Goal: Task Accomplishment & Management: Manage account settings

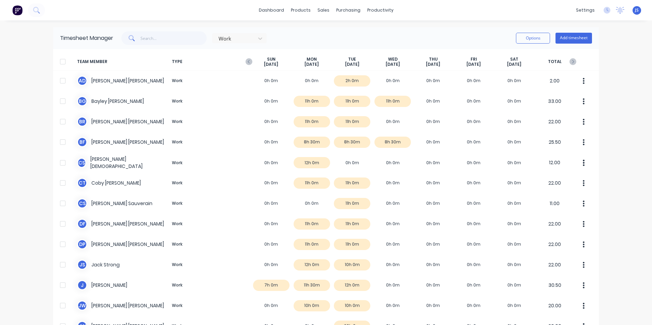
click at [19, 11] on img at bounding box center [17, 10] width 10 height 10
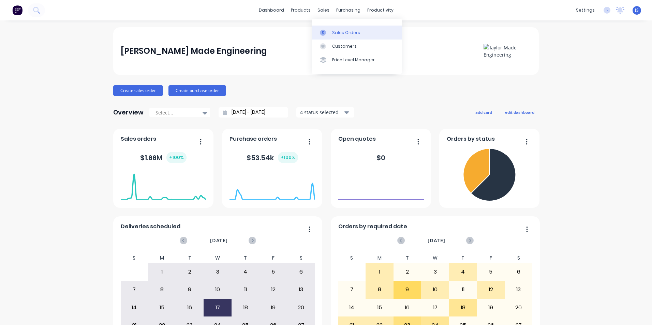
click at [341, 34] on div "Sales Orders" at bounding box center [346, 33] width 28 height 6
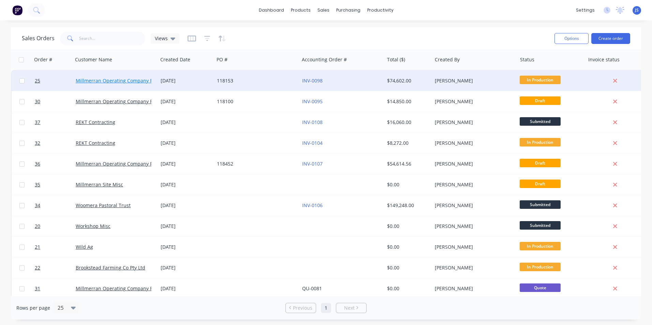
click at [111, 80] on link "Millmerran Operating Company Pty Ltd" at bounding box center [121, 80] width 90 height 6
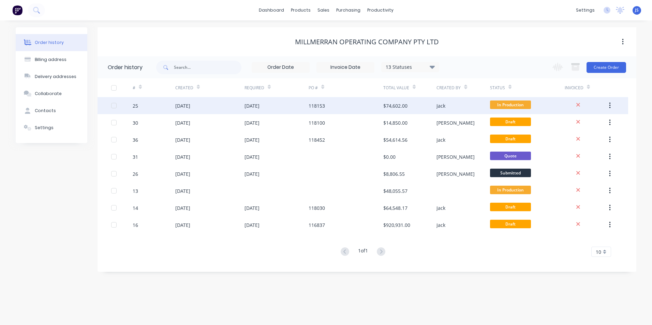
click at [190, 105] on div "[DATE]" at bounding box center [182, 105] width 15 height 7
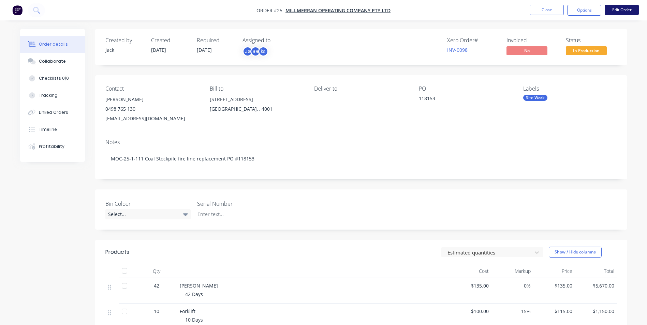
click at [612, 10] on button "Edit Order" at bounding box center [622, 10] width 34 height 10
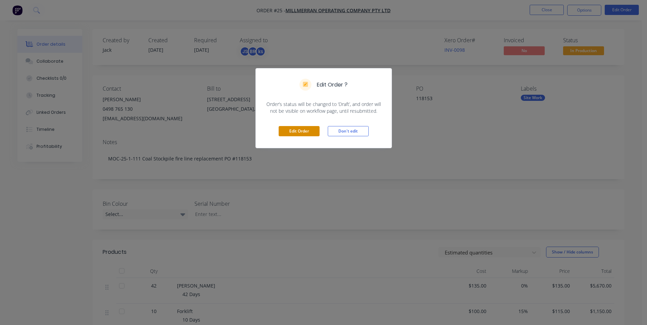
click at [300, 130] on button "Edit Order" at bounding box center [299, 131] width 41 height 10
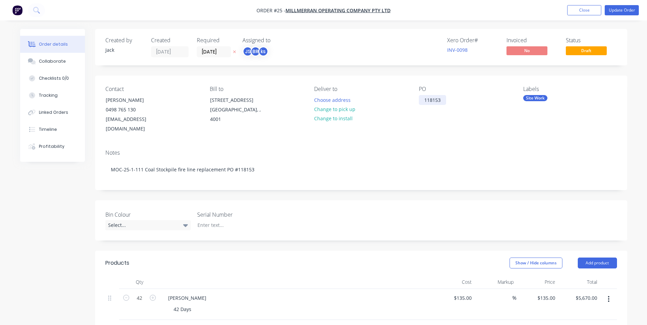
click at [442, 101] on div "118153" at bounding box center [432, 100] width 27 height 10
click at [473, 134] on div "Contact [PERSON_NAME] Hair [PHONE_NUMBER] [EMAIL_ADDRESS][DOMAIN_NAME] Bill to …" at bounding box center [361, 110] width 532 height 69
click at [585, 10] on button "Close" at bounding box center [584, 10] width 34 height 10
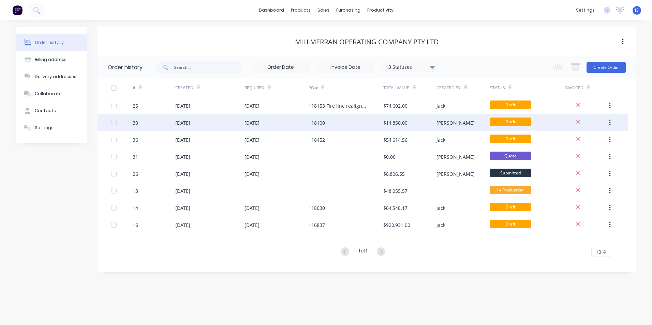
click at [260, 122] on div "[DATE]" at bounding box center [252, 122] width 15 height 7
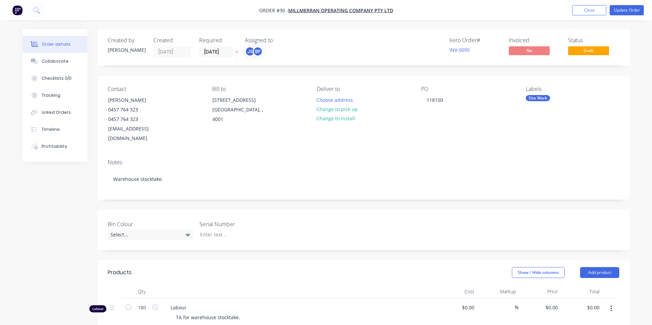
type input "$66.00"
type input "13.64"
type input "$75.00"
type input "$13,500.00"
click at [619, 11] on button "Update Order" at bounding box center [622, 10] width 34 height 10
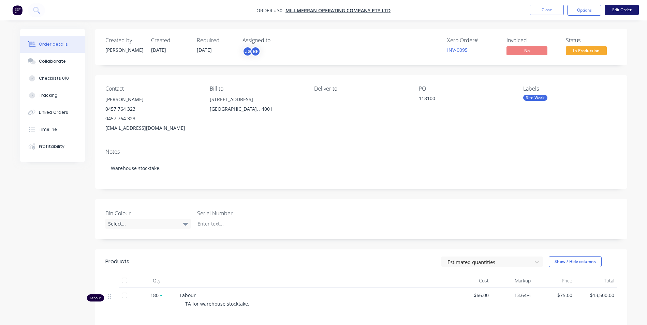
click at [622, 10] on button "Edit Order" at bounding box center [622, 10] width 34 height 10
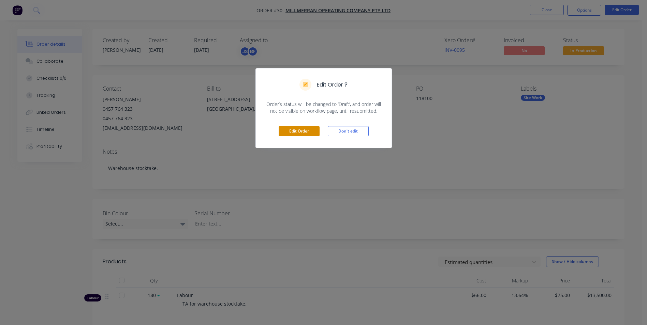
click at [300, 131] on button "Edit Order" at bounding box center [299, 131] width 41 height 10
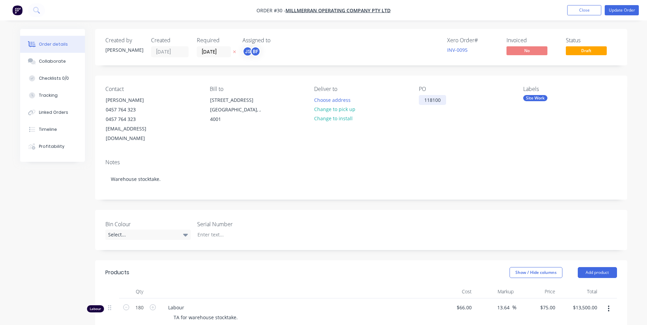
click at [444, 100] on div "118100" at bounding box center [432, 100] width 27 height 10
click at [577, 8] on button "Close" at bounding box center [584, 10] width 34 height 10
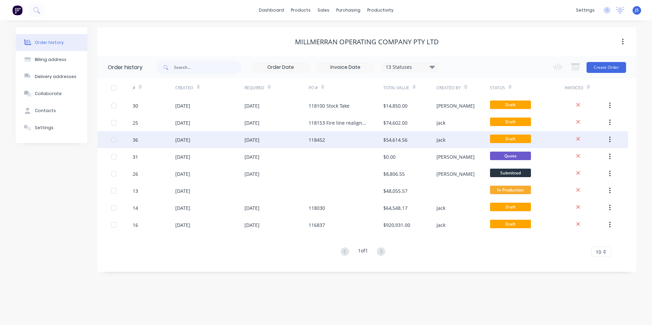
click at [254, 140] on div "[DATE]" at bounding box center [252, 139] width 15 height 7
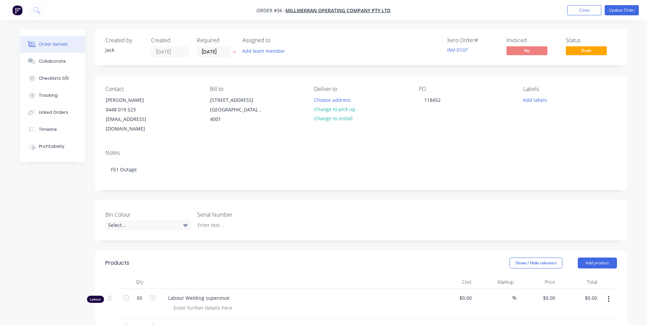
type input "$120.00"
type input "20.83"
type input "$145.00"
type input "$12,760.00"
type input "$85.00"
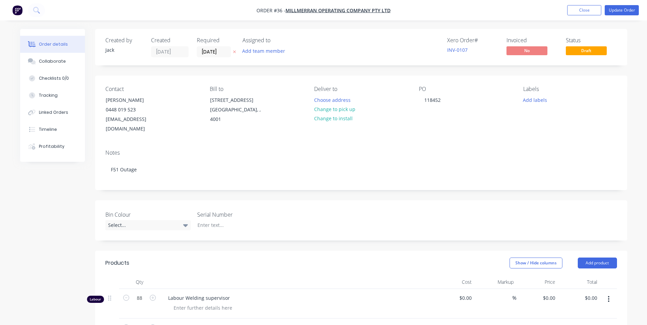
type input "32.94"
type input "$113.00"
type input "$9,944.00"
type input "$110.00"
type input "18.18"
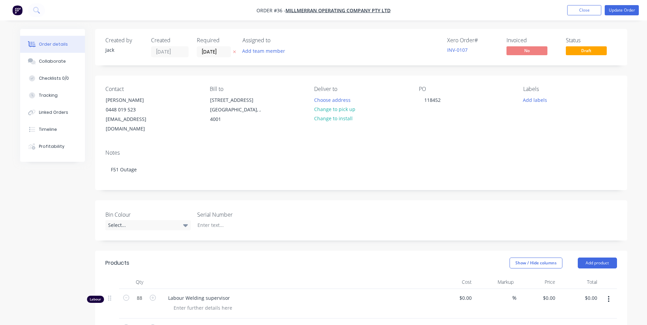
type input "$130.00"
type input "$11,440.00"
type input "$75.00"
type input "33.33"
type input "$100.00"
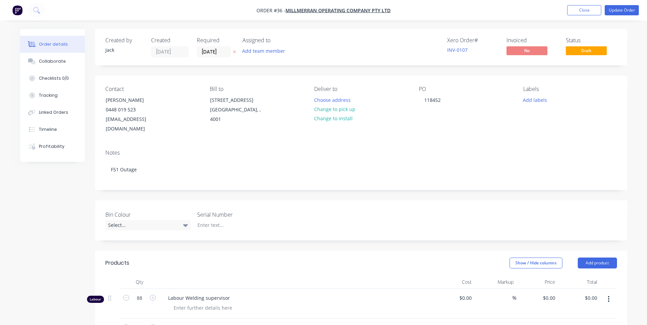
type input "$8,800.00"
type input "$3,000.00"
type input "10"
type input "$3,300.00"
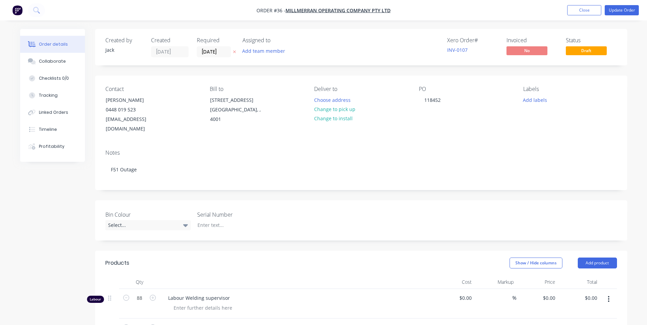
type input "$135.00"
type input "3.7"
type input "$140.00"
type input "$2,940.00"
type input "$38.80"
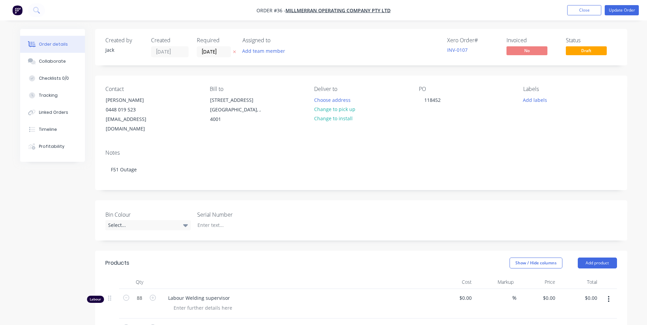
type input "$465.60"
click at [442, 99] on div "118452" at bounding box center [432, 100] width 27 height 10
click at [573, 122] on div "Labels Add labels" at bounding box center [569, 110] width 93 height 48
click at [581, 11] on button "Close" at bounding box center [584, 10] width 34 height 10
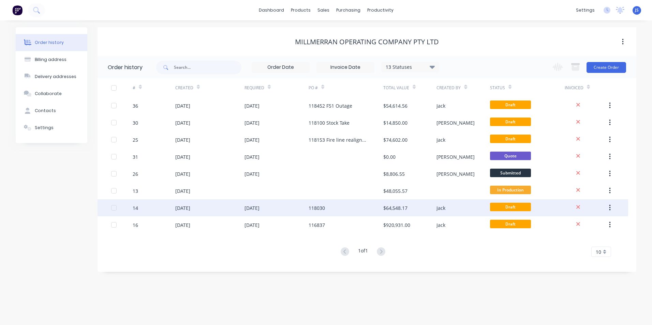
click at [320, 206] on div "118030" at bounding box center [317, 208] width 16 height 7
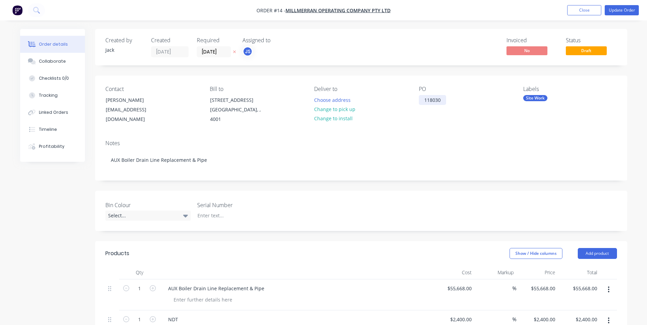
click at [443, 99] on div "118030" at bounding box center [432, 100] width 27 height 10
click at [471, 130] on div "Contact [PERSON_NAME] [EMAIL_ADDRESS][DOMAIN_NAME] Bill to [STREET_ADDRESS] Del…" at bounding box center [361, 105] width 532 height 59
click at [589, 8] on button "Close" at bounding box center [584, 10] width 34 height 10
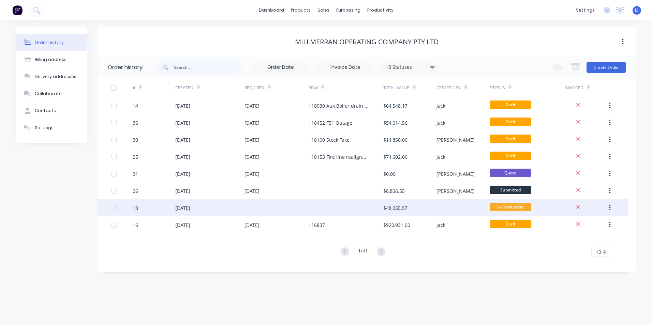
click at [190, 205] on div "[DATE]" at bounding box center [182, 208] width 15 height 7
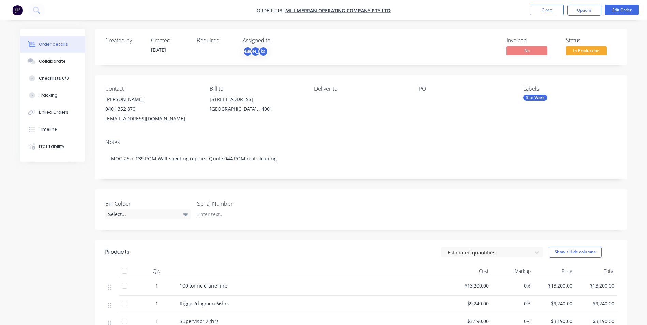
click at [121, 49] on div "Created by" at bounding box center [124, 47] width 38 height 20
click at [430, 99] on div at bounding box center [461, 100] width 85 height 10
click at [422, 100] on div at bounding box center [461, 100] width 85 height 10
click at [429, 90] on div "PO" at bounding box center [465, 89] width 93 height 6
click at [425, 88] on div "PO" at bounding box center [465, 89] width 93 height 6
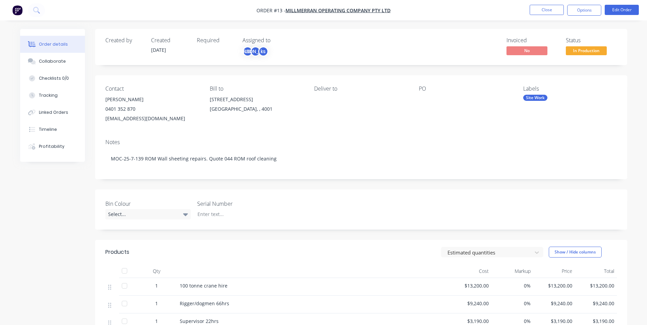
click at [421, 92] on div "PO" at bounding box center [465, 105] width 93 height 38
click at [421, 92] on div "PO" at bounding box center [465, 89] width 93 height 6
drag, startPoint x: 421, startPoint y: 92, endPoint x: 422, endPoint y: 98, distance: 5.5
click at [422, 98] on div at bounding box center [461, 100] width 85 height 10
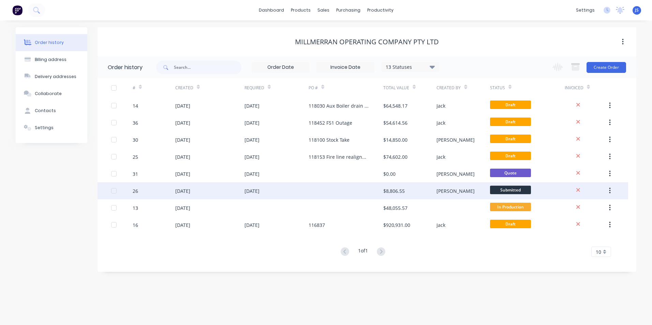
click at [259, 190] on div "[DATE]" at bounding box center [252, 191] width 15 height 7
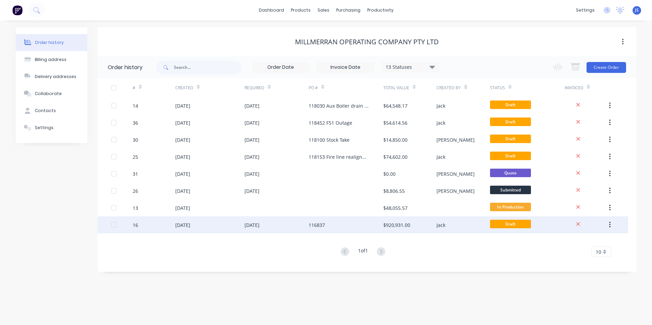
click at [256, 225] on div "[DATE]" at bounding box center [252, 225] width 15 height 7
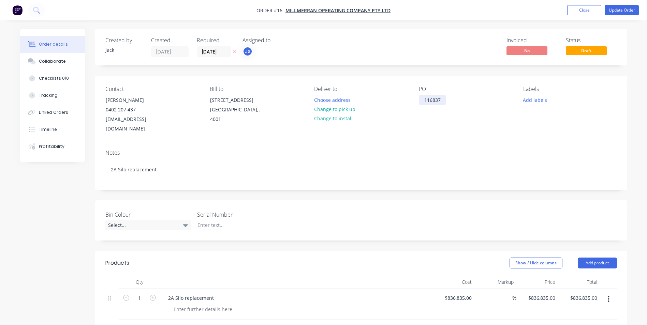
click at [442, 101] on div "116837" at bounding box center [432, 100] width 27 height 10
click at [471, 134] on div "Contact Basie Botha 0402 207 437 BBotha@genuity.com.au Bill to PO BOX 5743 Cent…" at bounding box center [361, 110] width 532 height 69
click at [585, 11] on button "Close" at bounding box center [584, 10] width 34 height 10
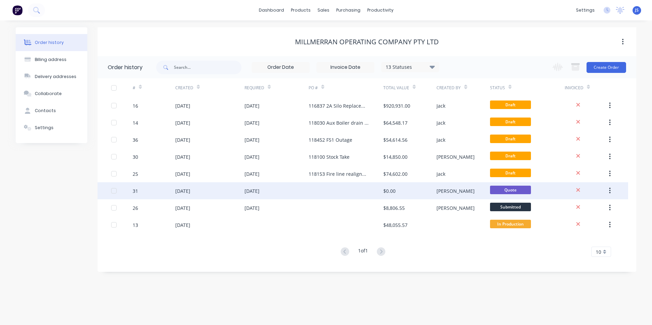
click at [190, 192] on div "[DATE]" at bounding box center [182, 191] width 15 height 7
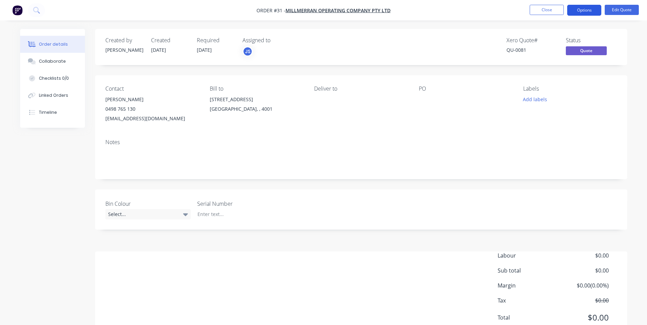
click at [585, 8] on button "Options" at bounding box center [584, 10] width 34 height 11
click at [636, 89] on div "Order details Collaborate Checklists 0/0 Linked Orders Timeline Order details C…" at bounding box center [323, 175] width 647 height 351
click at [628, 7] on button "Edit Quote" at bounding box center [622, 10] width 34 height 10
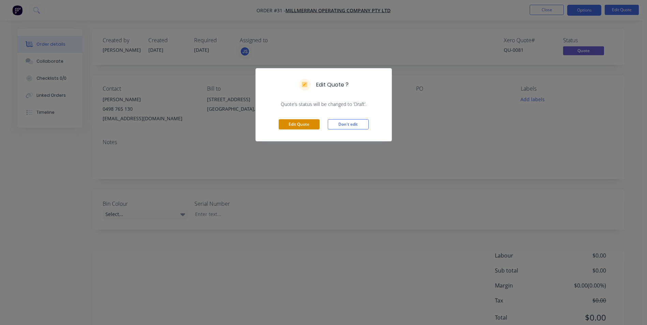
click at [297, 123] on button "Edit Quote" at bounding box center [299, 124] width 41 height 10
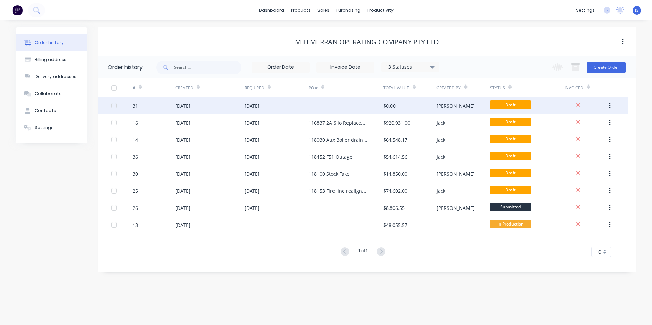
click at [611, 104] on button "button" at bounding box center [610, 106] width 16 height 12
click at [578, 103] on icon at bounding box center [578, 105] width 4 height 6
click at [112, 104] on div at bounding box center [114, 106] width 14 height 14
click at [607, 102] on button "button" at bounding box center [610, 106] width 16 height 12
click at [577, 124] on div "Archive" at bounding box center [585, 124] width 53 height 10
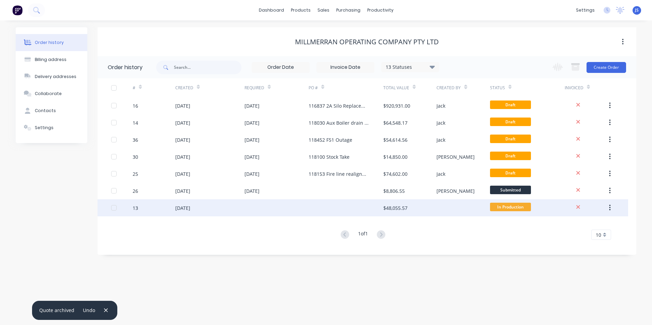
click at [189, 209] on div "[DATE]" at bounding box center [182, 208] width 15 height 7
click at [177, 207] on div "[DATE]" at bounding box center [182, 208] width 15 height 7
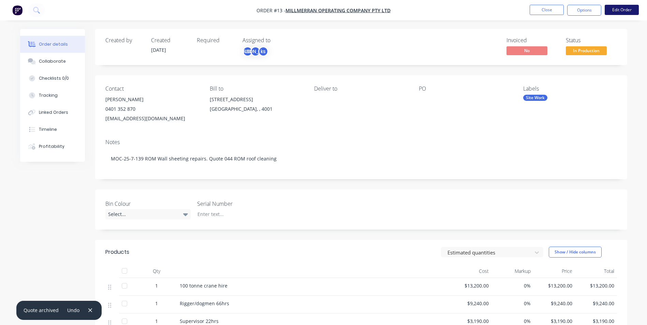
click at [620, 10] on button "Edit Order" at bounding box center [622, 10] width 34 height 10
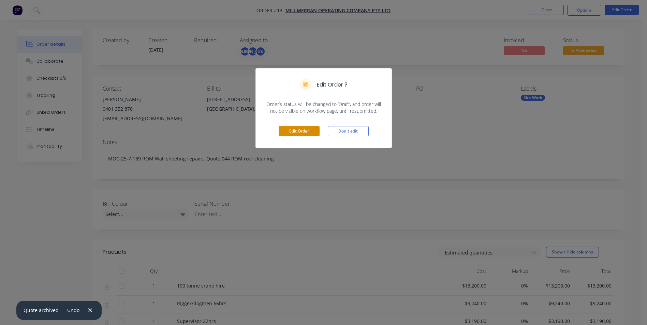
click at [302, 131] on button "Edit Order" at bounding box center [299, 131] width 41 height 10
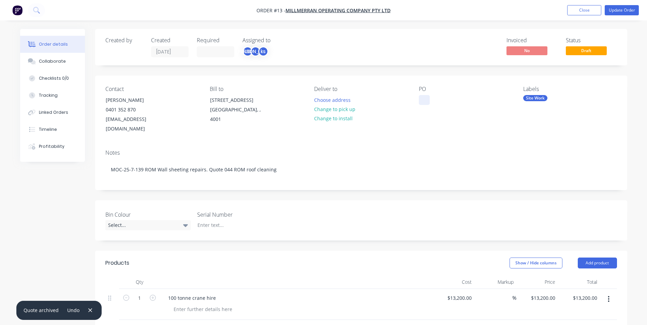
click at [424, 103] on div at bounding box center [424, 100] width 11 height 10
click at [400, 127] on div "Contact Amanda Cardwell 0401 352 870 acardwell@genuity.com.au Bill to PO BOX 57…" at bounding box center [361, 110] width 532 height 69
click at [624, 10] on button "Update Order" at bounding box center [622, 10] width 34 height 10
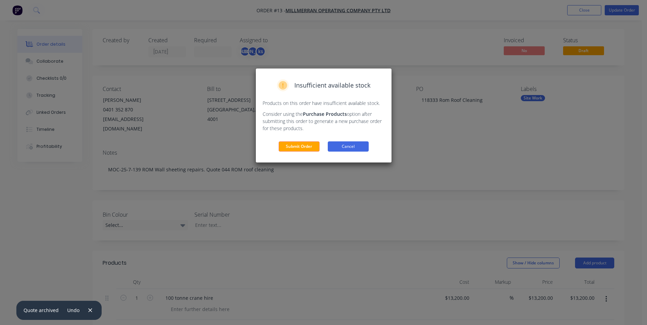
click at [361, 148] on button "Cancel" at bounding box center [348, 147] width 41 height 10
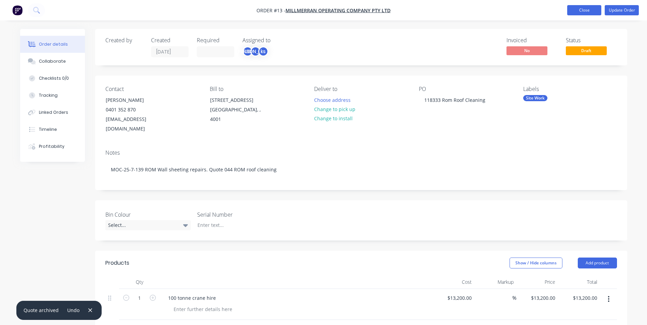
click at [578, 9] on button "Close" at bounding box center [584, 10] width 34 height 10
